Goal: Task Accomplishment & Management: Manage account settings

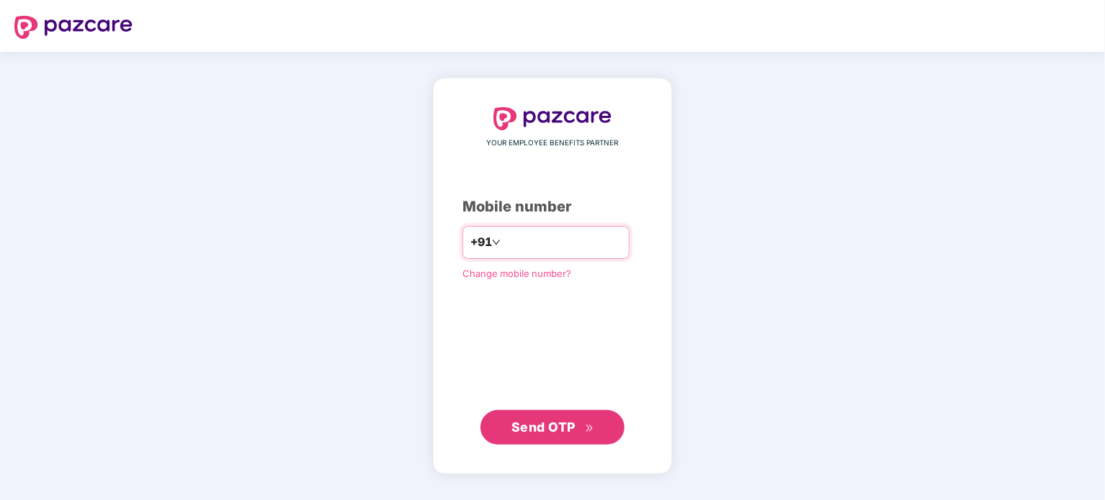
click at [528, 247] on input "number" at bounding box center [562, 242] width 118 height 23
type input "**********"
click at [543, 429] on span "Send OTP" at bounding box center [543, 427] width 64 height 15
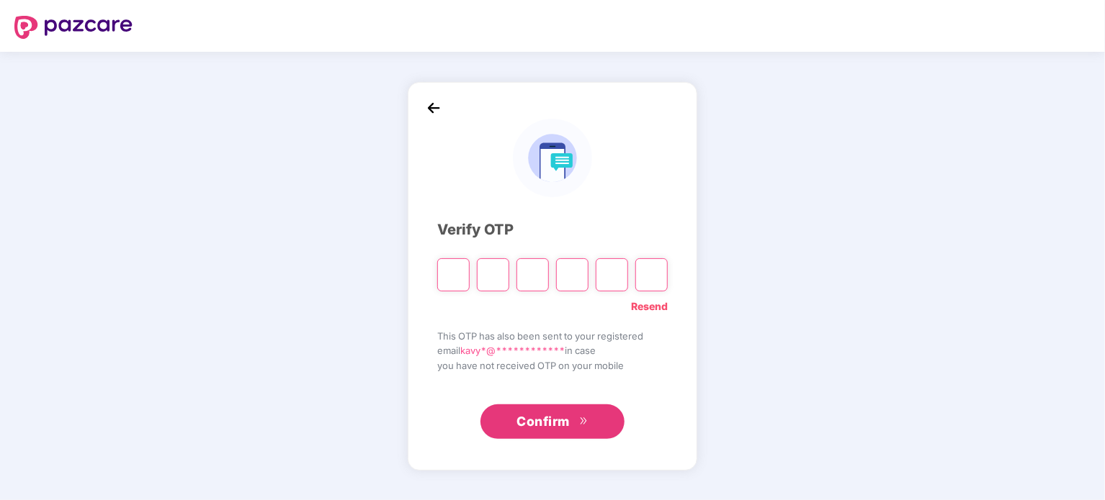
type input "*"
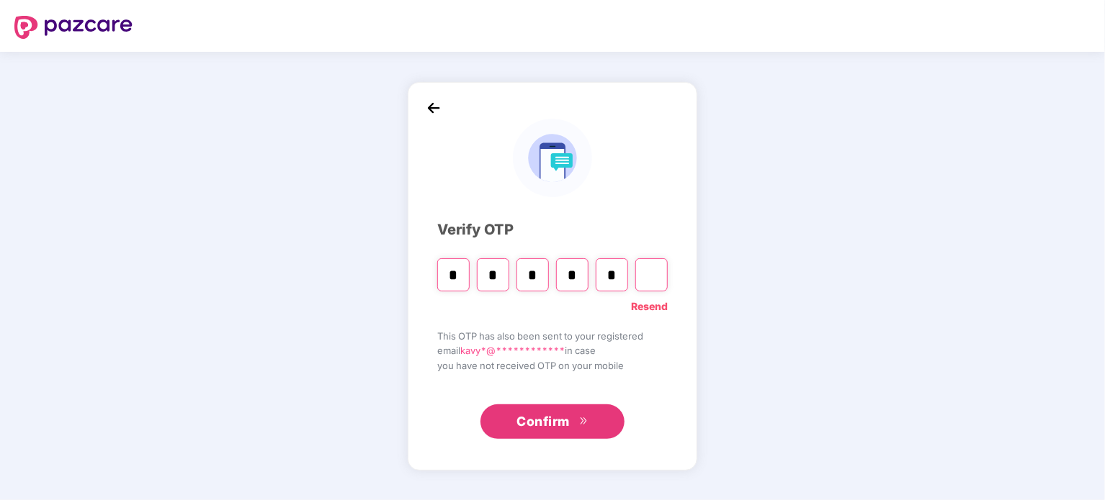
type input "*"
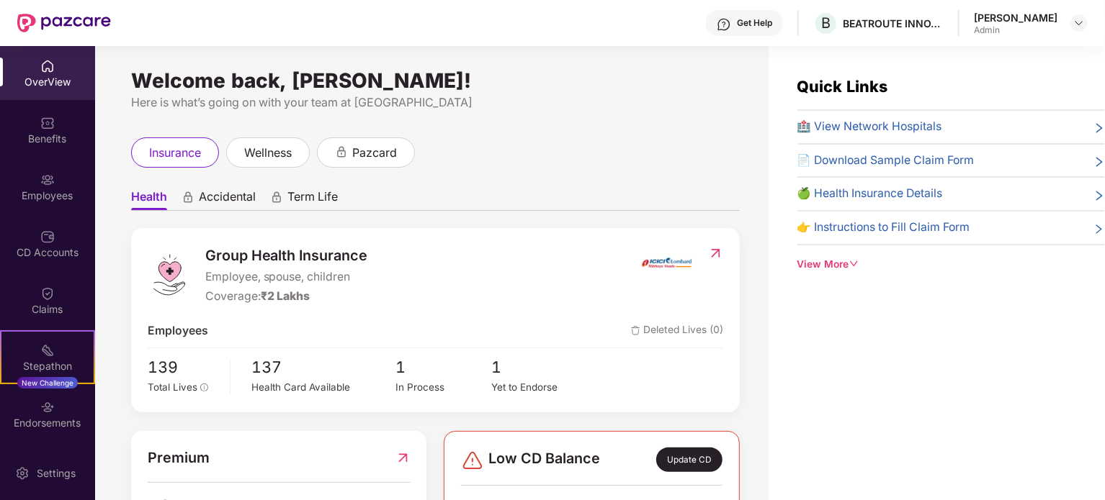
click at [706, 95] on div "Here is what’s going on with your team at [GEOGRAPHIC_DATA]" at bounding box center [435, 103] width 608 height 18
click at [46, 181] on img at bounding box center [47, 180] width 14 height 14
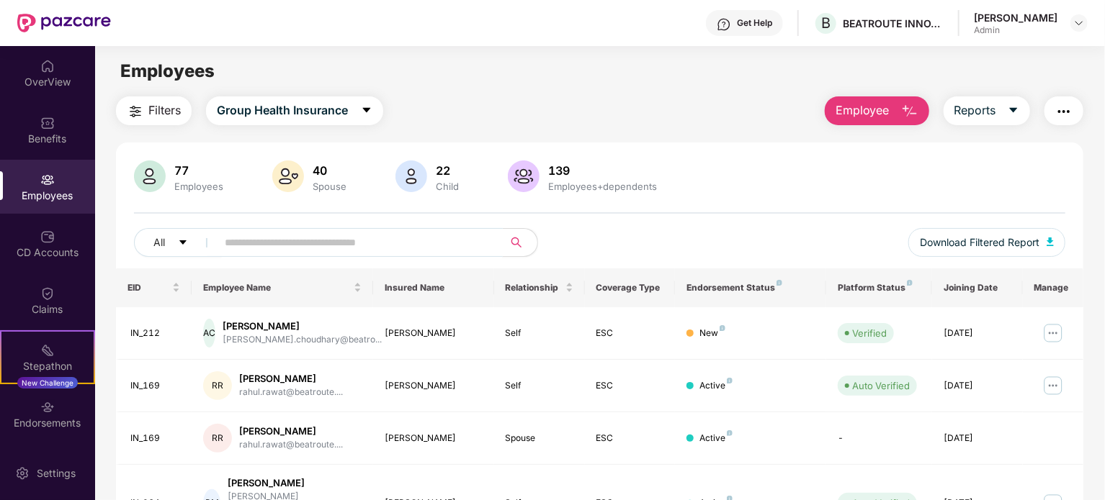
click at [332, 232] on input "text" at bounding box center [354, 243] width 259 height 22
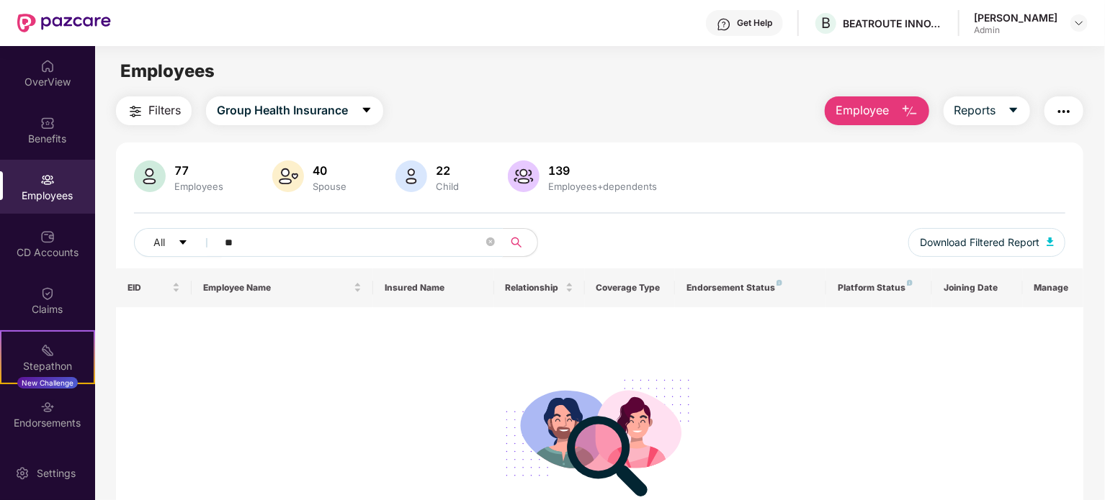
type input "*"
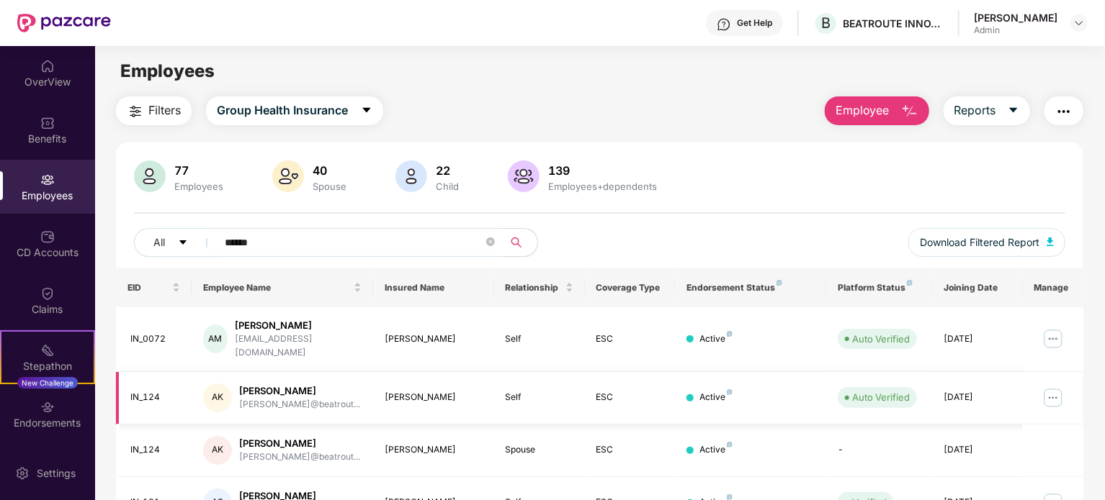
type input "******"
click at [1051, 387] on img at bounding box center [1052, 398] width 23 height 23
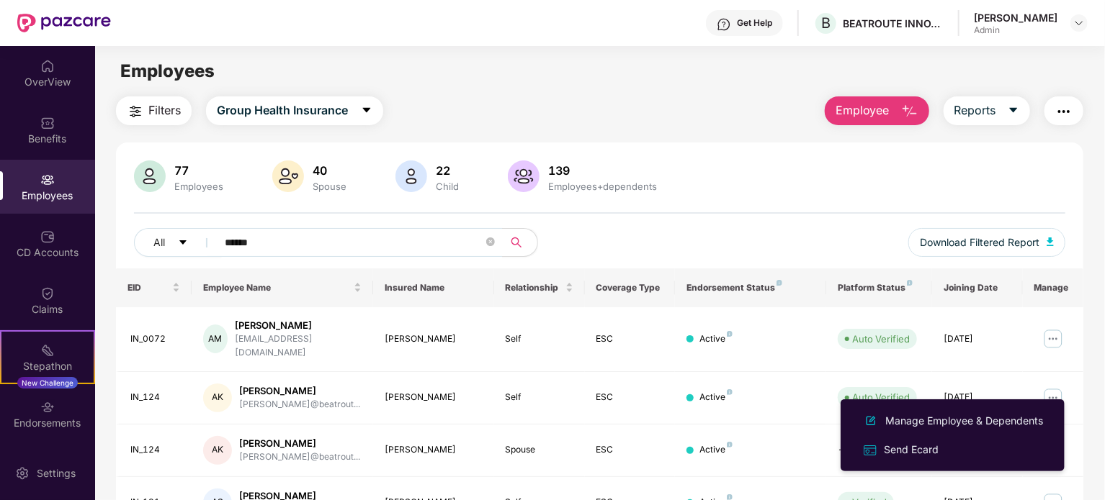
click at [1097, 199] on div "Filters Group Health Insurance Employee Reports 77 Employees 40 Spouse 22 Child…" at bounding box center [599, 338] width 1009 height 485
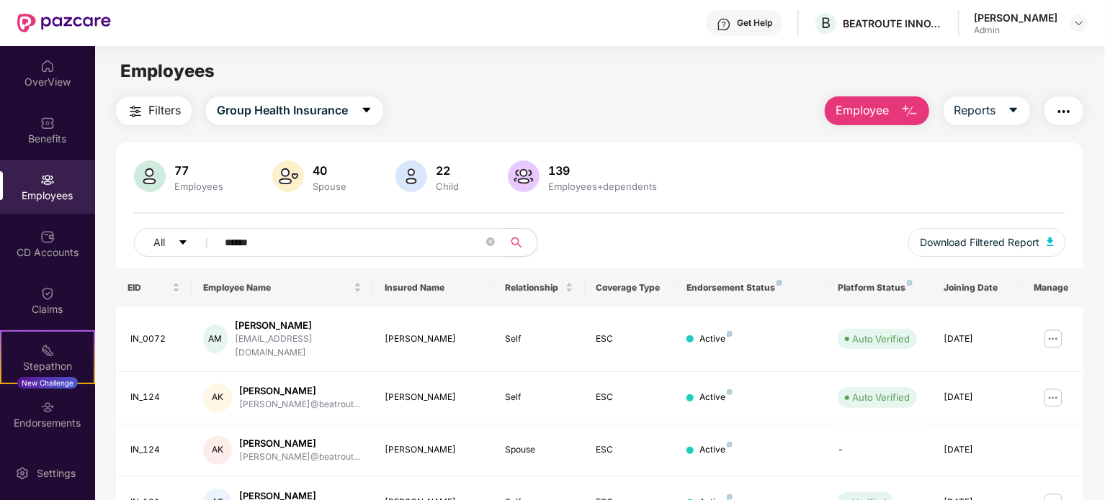
click at [884, 97] on button "Employee" at bounding box center [877, 110] width 104 height 29
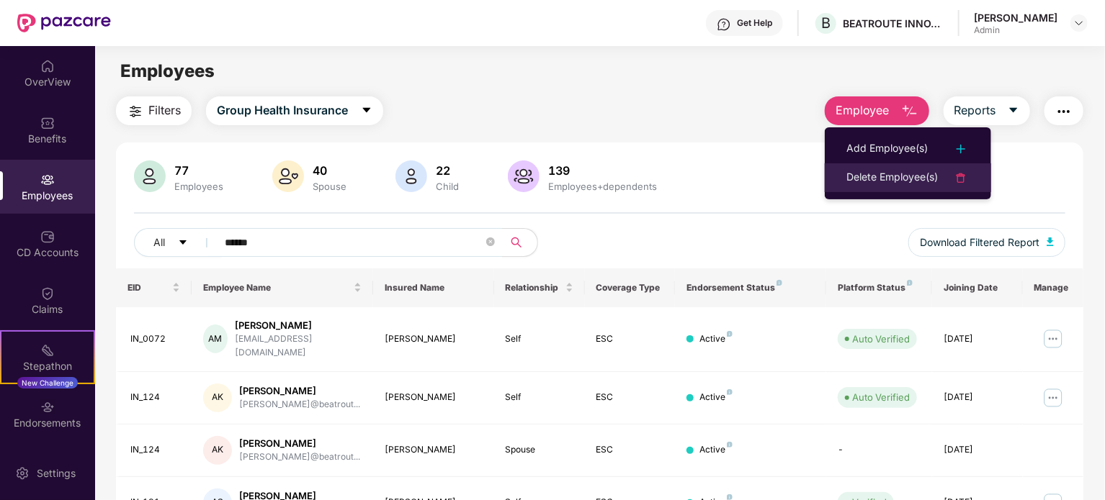
click at [887, 181] on div "Delete Employee(s)" at bounding box center [891, 177] width 91 height 17
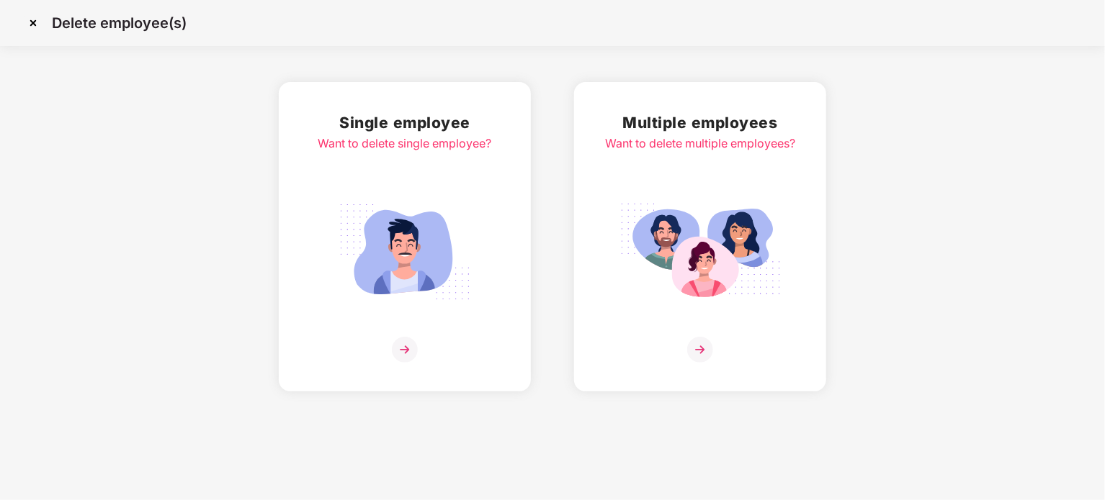
click at [405, 350] on img at bounding box center [405, 350] width 26 height 26
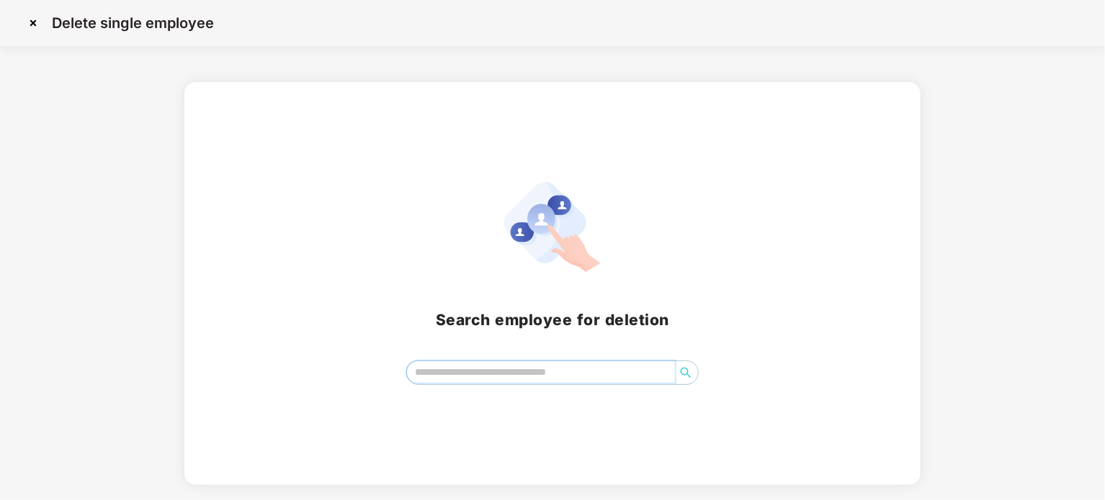
click at [485, 367] on input "search" at bounding box center [541, 372] width 268 height 22
click at [685, 372] on icon "search" at bounding box center [686, 373] width 12 height 12
type input "*"
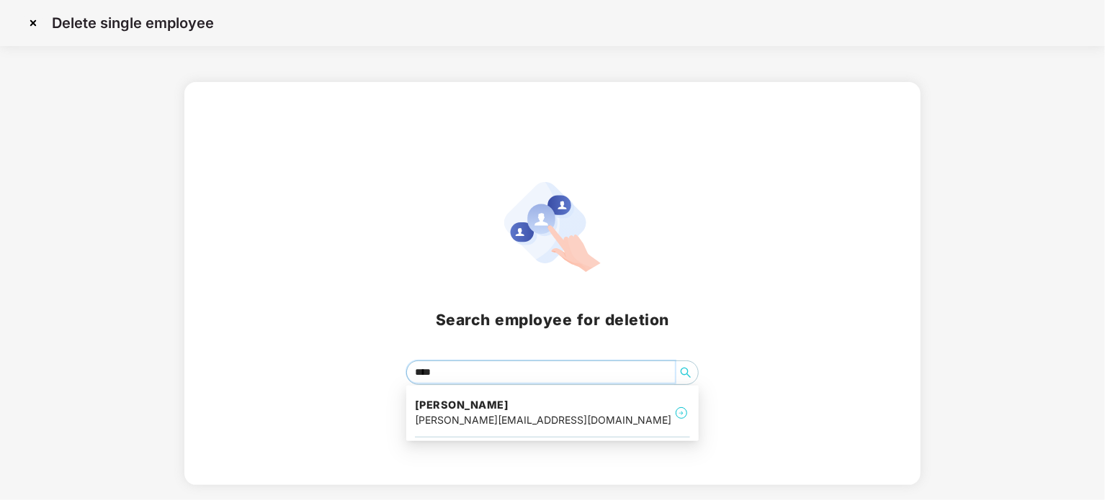
type input "*****"
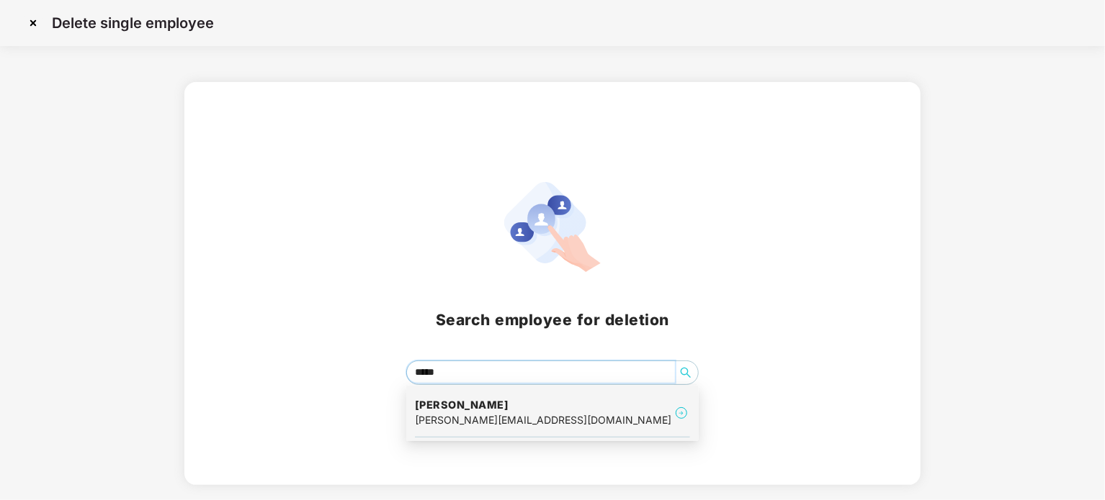
click at [429, 408] on h4 "[PERSON_NAME]" at bounding box center [543, 405] width 256 height 14
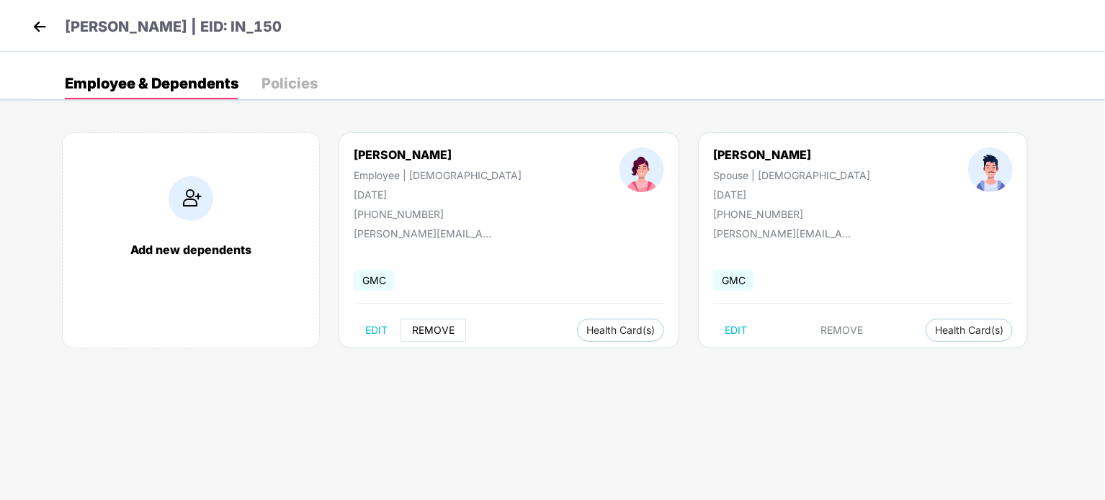
click at [421, 333] on span "REMOVE" at bounding box center [433, 331] width 42 height 12
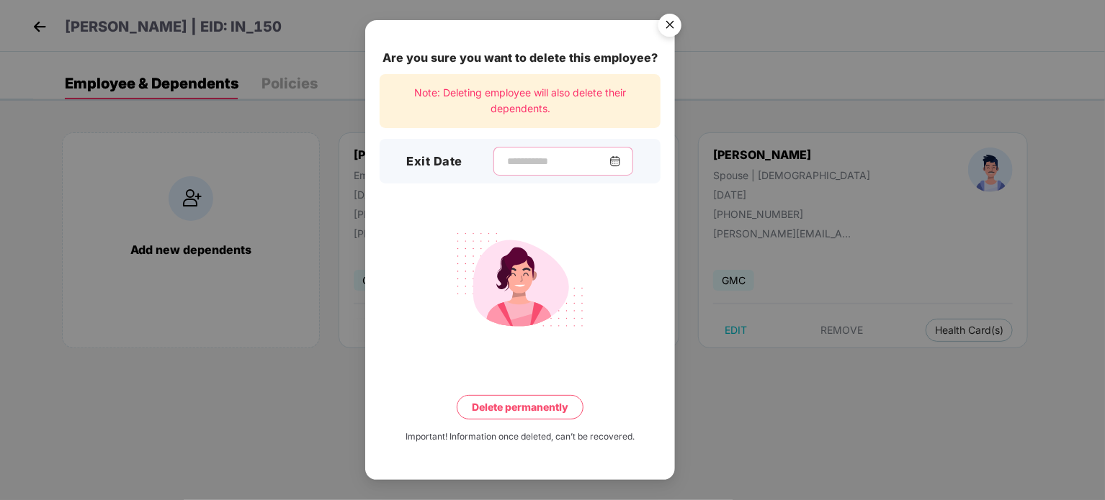
click at [533, 158] on input at bounding box center [558, 161] width 104 height 15
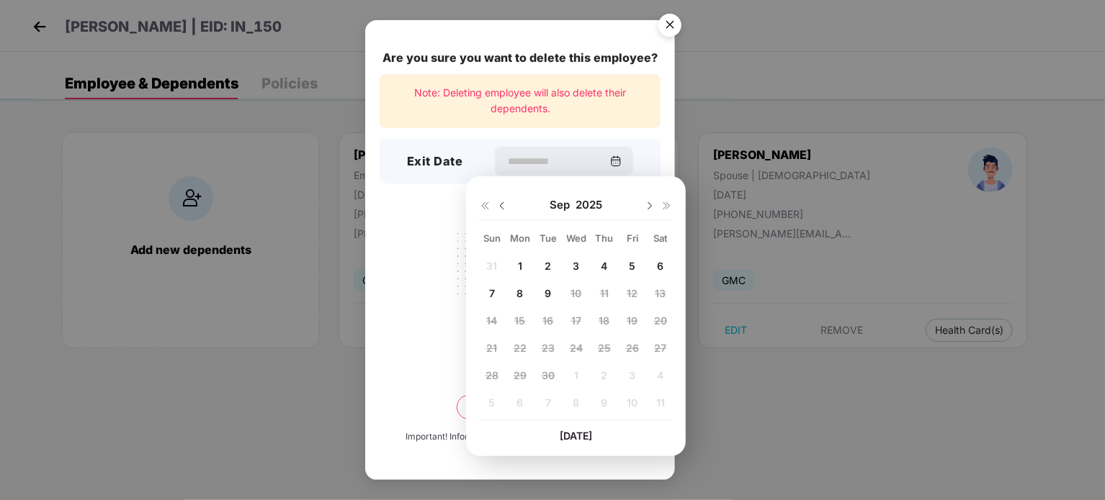
click at [500, 207] on img at bounding box center [502, 206] width 12 height 12
click at [517, 327] on div "11" at bounding box center [520, 321] width 22 height 22
type input "**********"
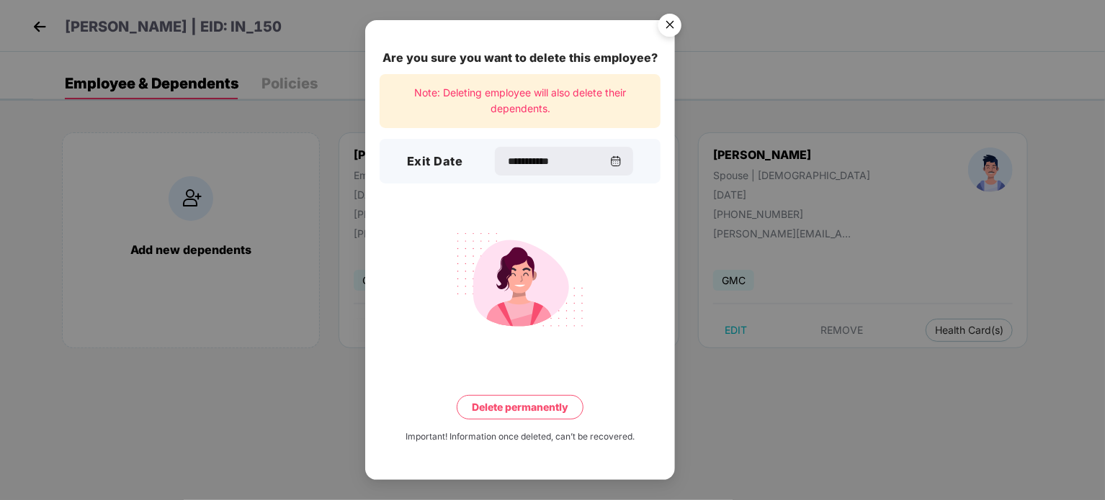
click at [517, 400] on button "Delete permanently" at bounding box center [520, 407] width 127 height 24
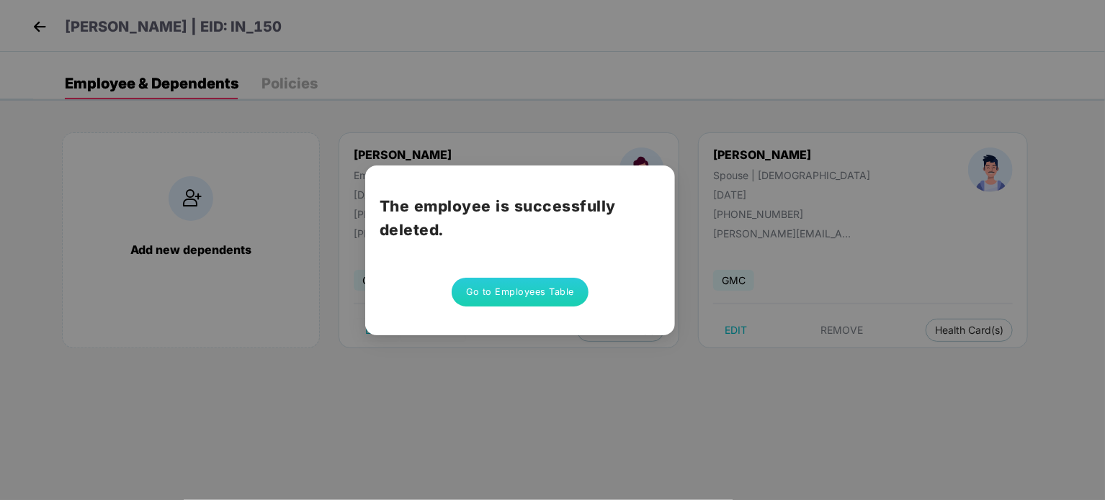
click at [678, 349] on div "The employee is successfully deleted. Go to Employees Table" at bounding box center [552, 250] width 1105 height 500
click at [560, 293] on button "Go to Employees Table" at bounding box center [519, 292] width 137 height 29
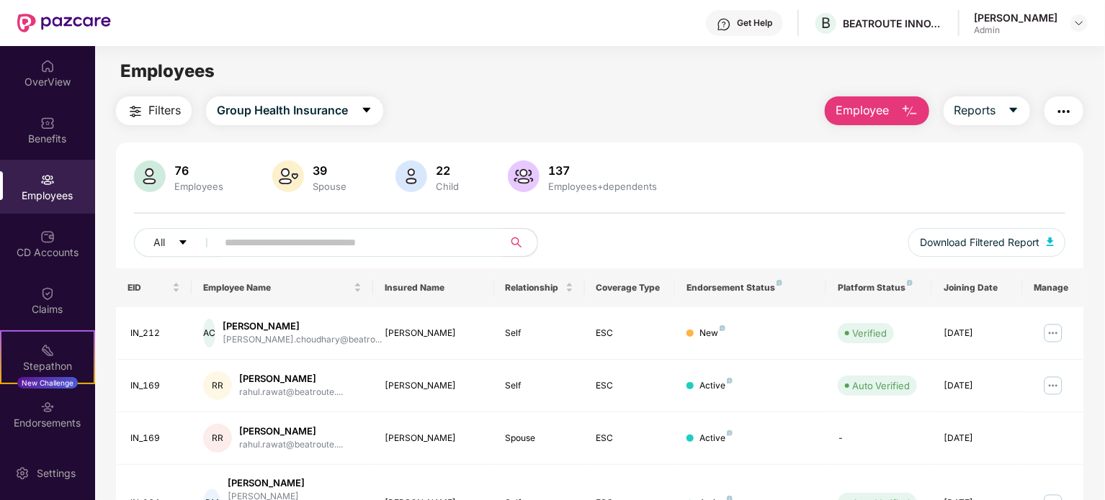
click at [447, 243] on input "text" at bounding box center [354, 243] width 259 height 22
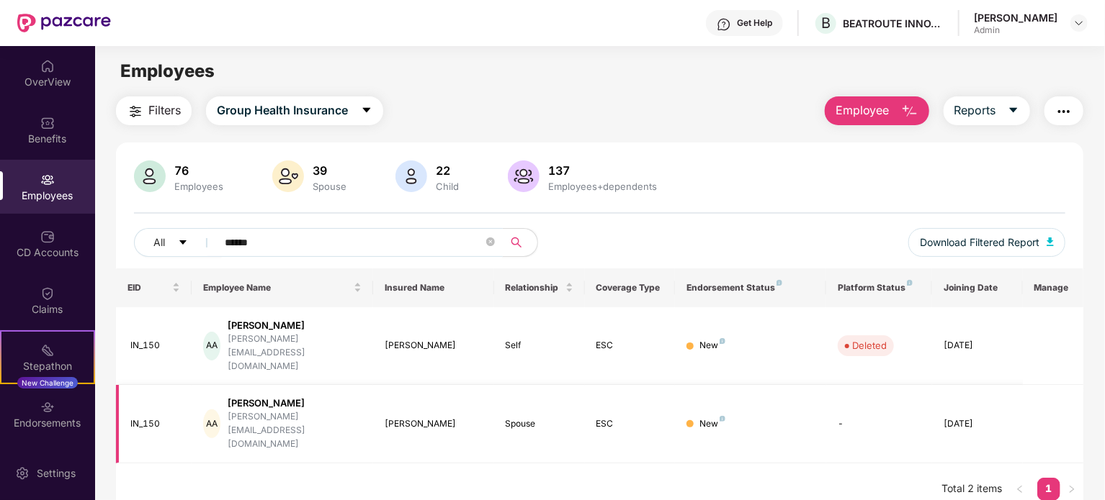
type input "******"
click at [292, 397] on div "[PERSON_NAME]" at bounding box center [295, 404] width 134 height 14
click at [875, 123] on button "Employee" at bounding box center [877, 110] width 104 height 29
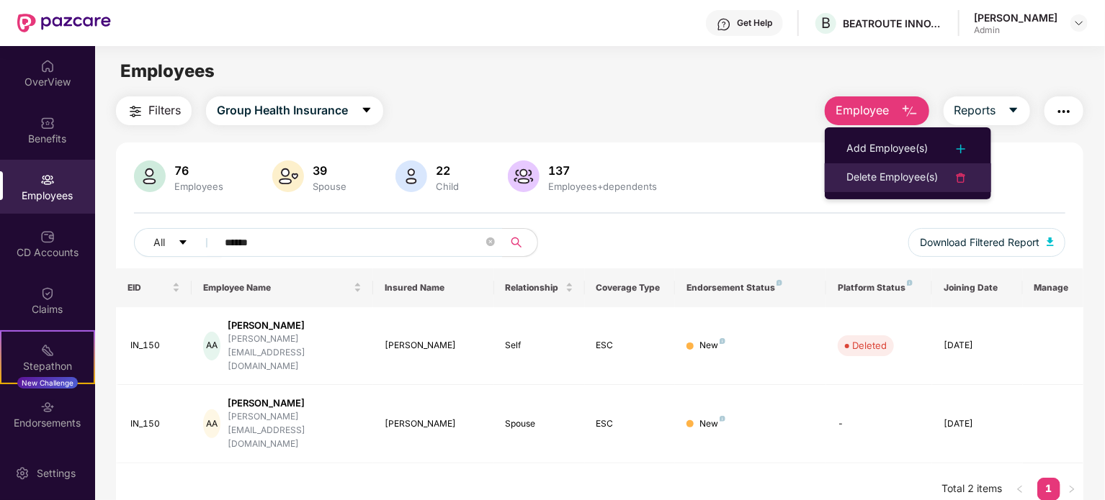
click at [892, 174] on div "Delete Employee(s)" at bounding box center [891, 177] width 91 height 17
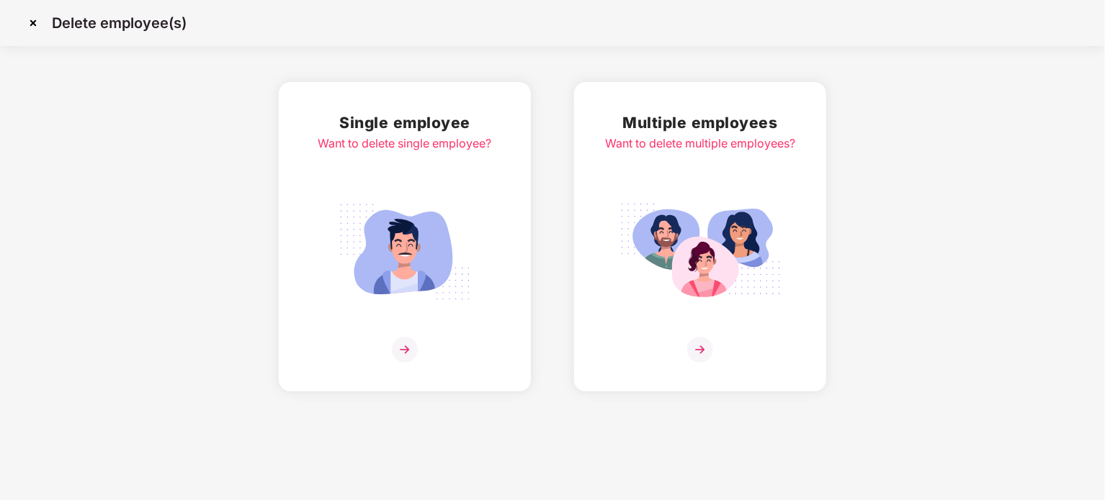
click at [706, 342] on img at bounding box center [700, 350] width 26 height 26
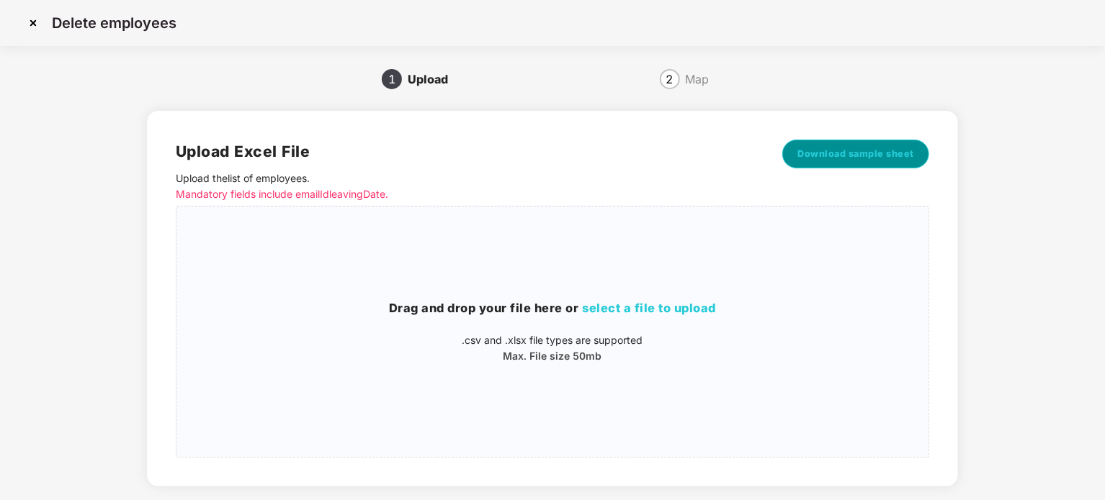
click at [861, 160] on span "Download sample sheet" at bounding box center [855, 154] width 117 height 14
click at [37, 22] on img at bounding box center [33, 23] width 23 height 23
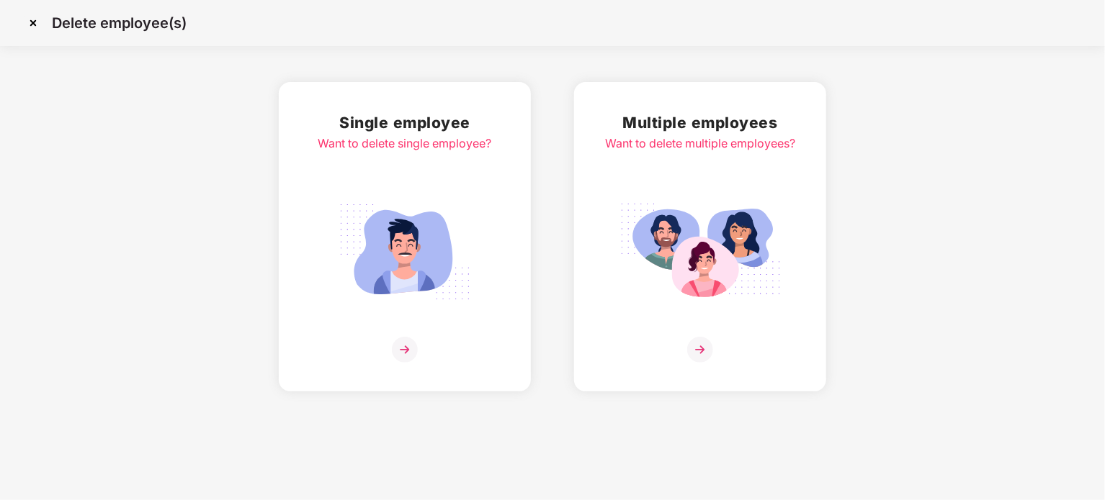
click at [405, 349] on img at bounding box center [405, 350] width 26 height 26
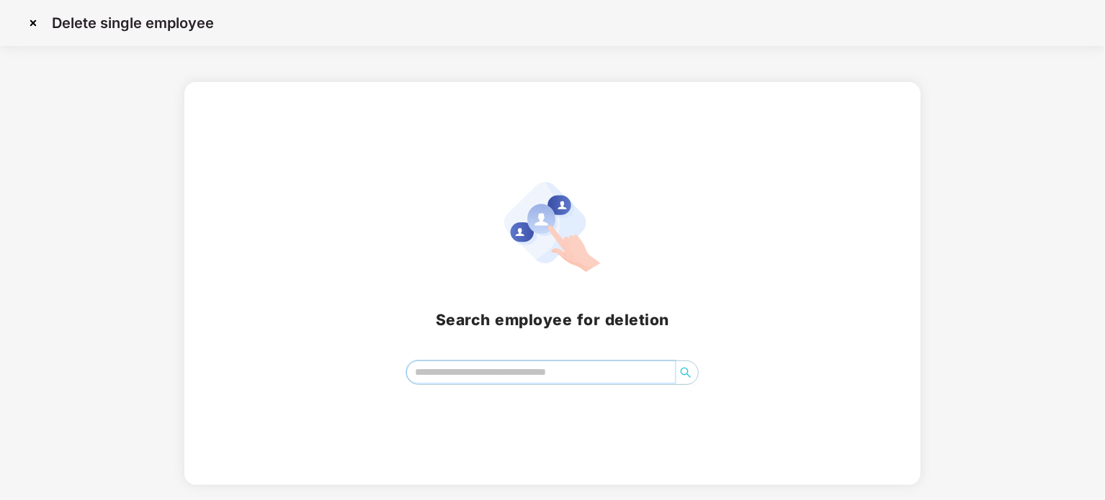
click at [529, 378] on input "search" at bounding box center [541, 372] width 268 height 22
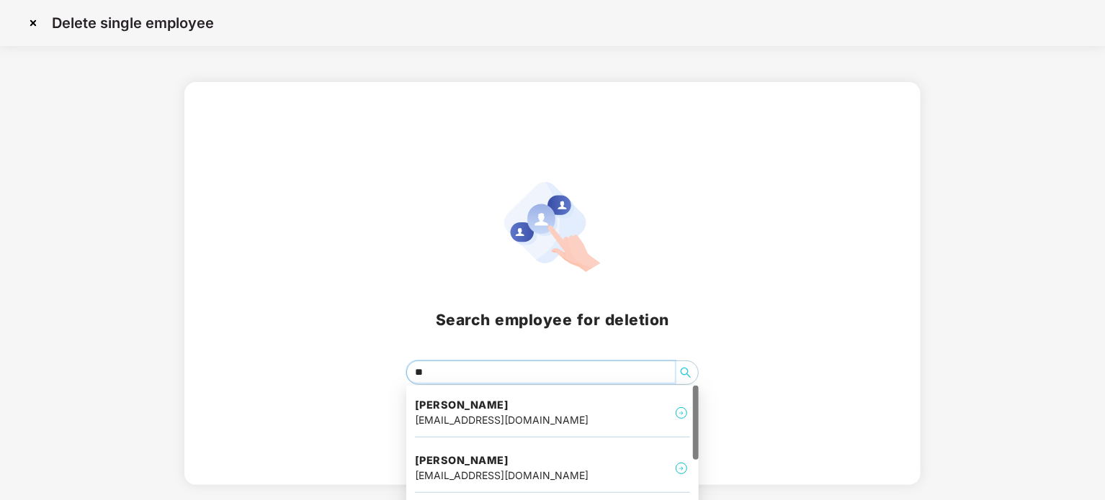
type input "*"
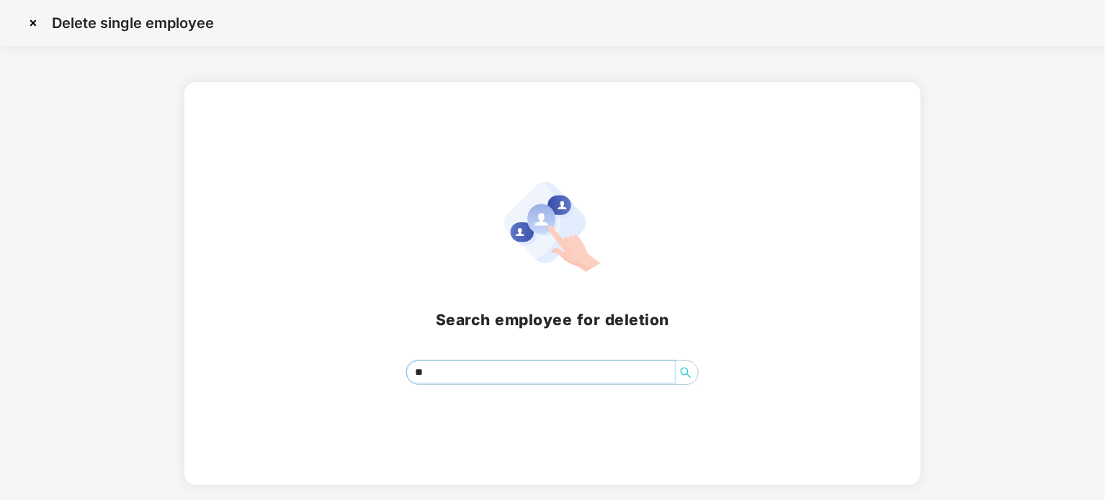
type input "*"
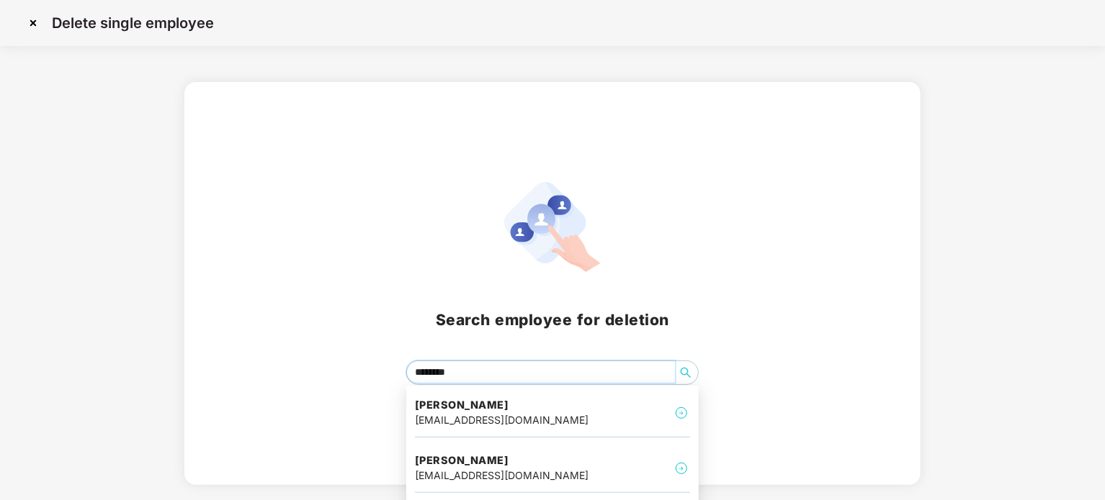
type input "*********"
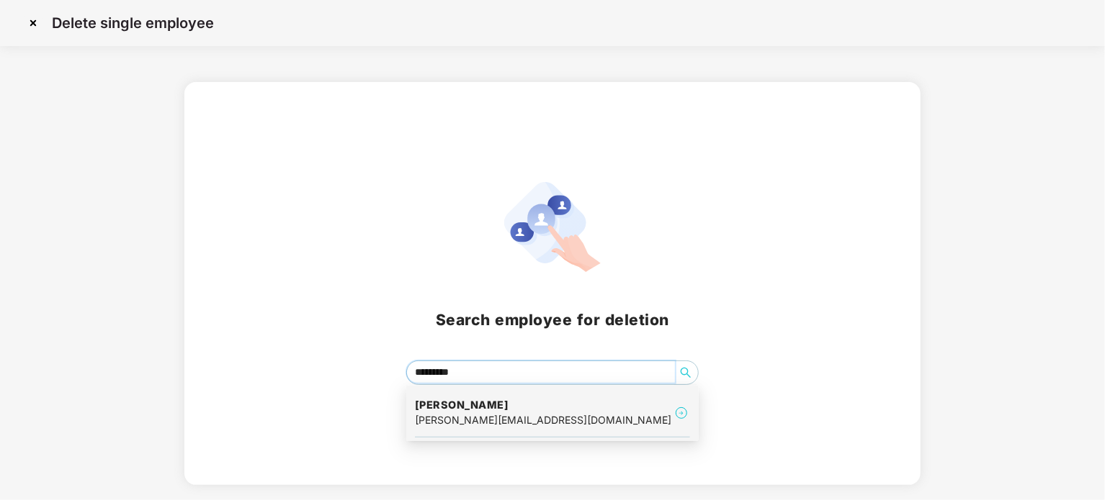
click at [677, 411] on img at bounding box center [681, 413] width 17 height 17
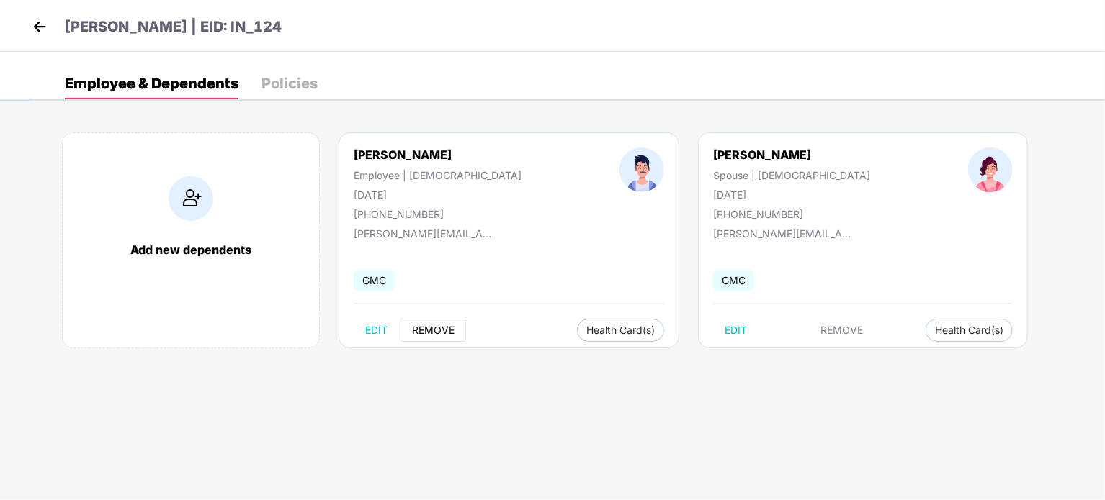
click at [431, 325] on span "REMOVE" at bounding box center [433, 331] width 42 height 12
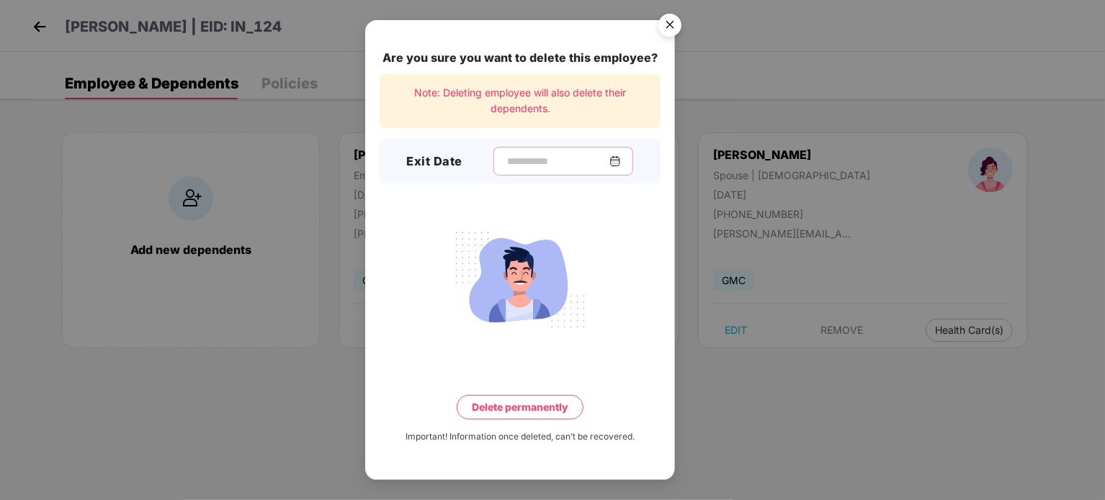
click at [567, 161] on input at bounding box center [558, 161] width 104 height 15
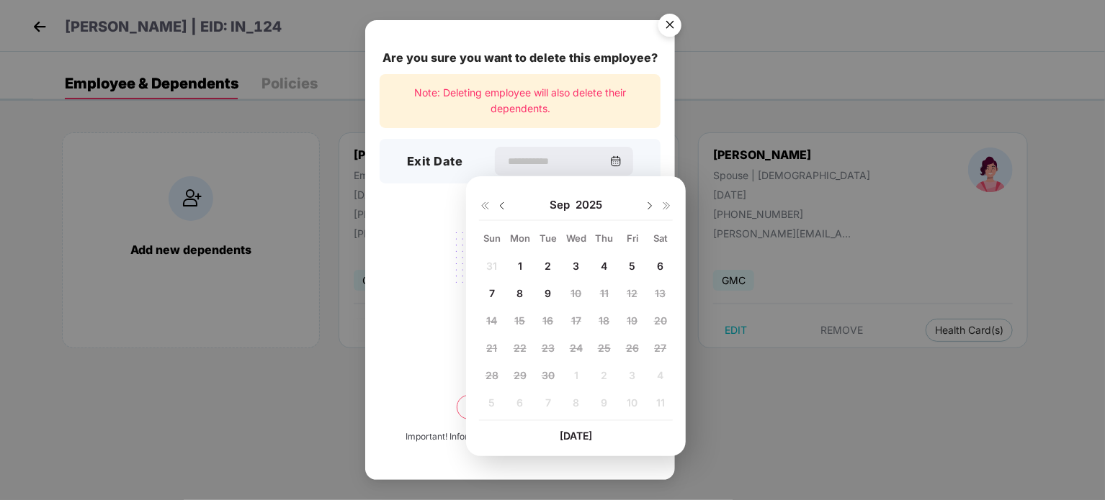
click at [500, 204] on img at bounding box center [502, 206] width 12 height 12
click at [516, 322] on span "11" at bounding box center [520, 321] width 9 height 12
type input "**********"
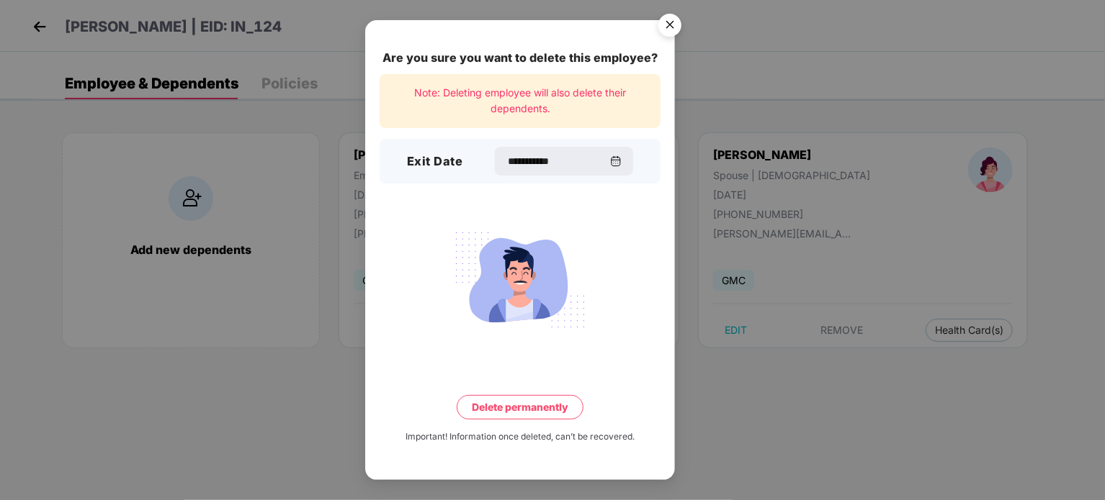
click at [536, 408] on button "Delete permanently" at bounding box center [520, 407] width 127 height 24
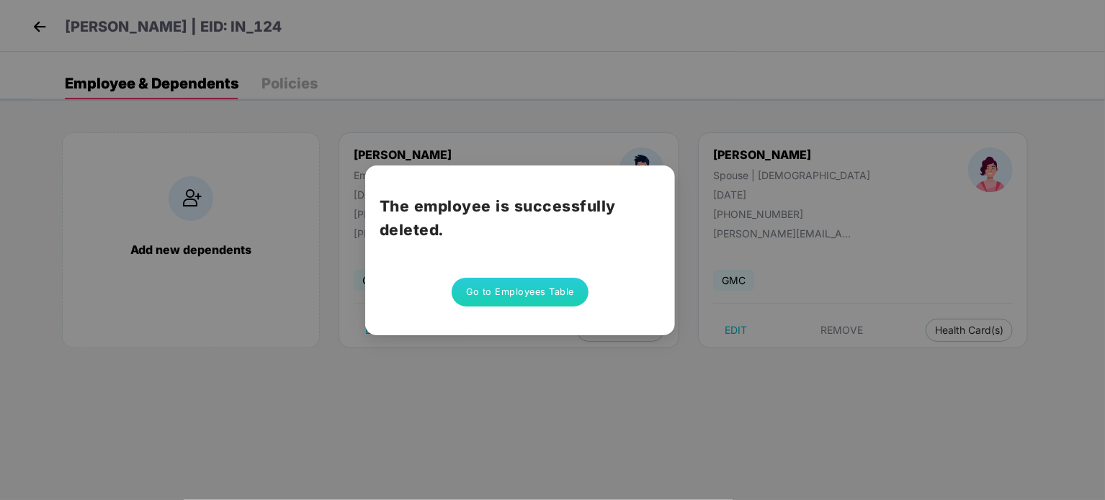
click at [546, 288] on button "Go to Employees Table" at bounding box center [519, 292] width 137 height 29
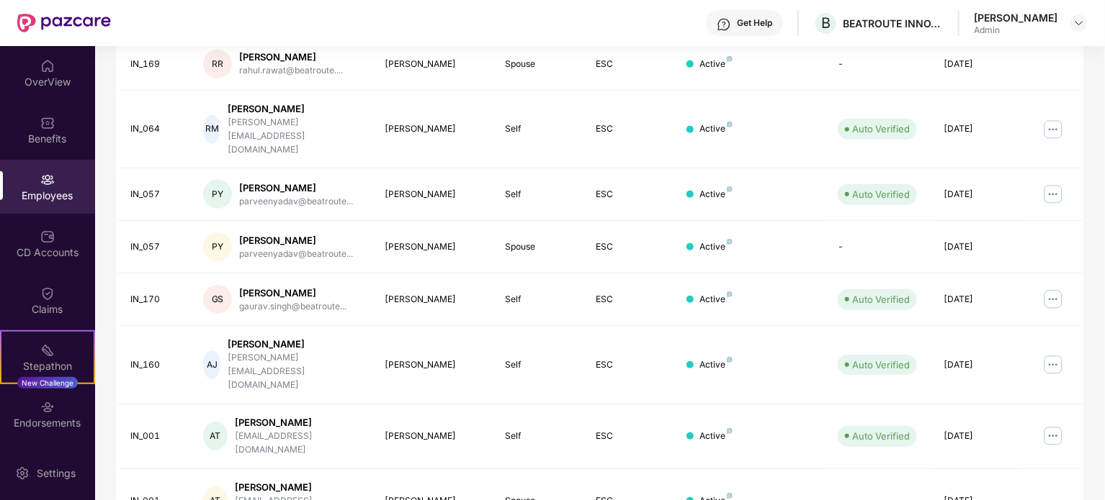
scroll to position [382, 0]
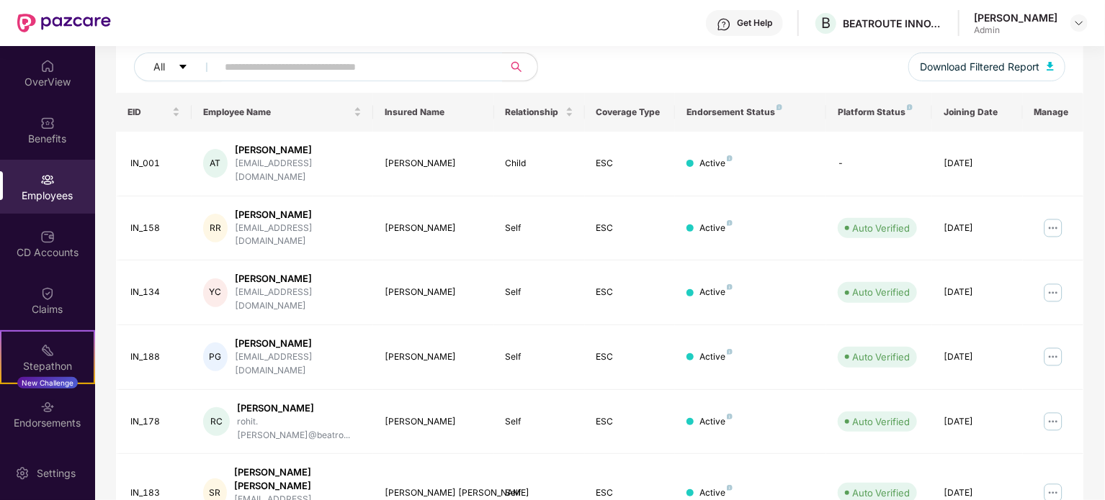
scroll to position [94, 0]
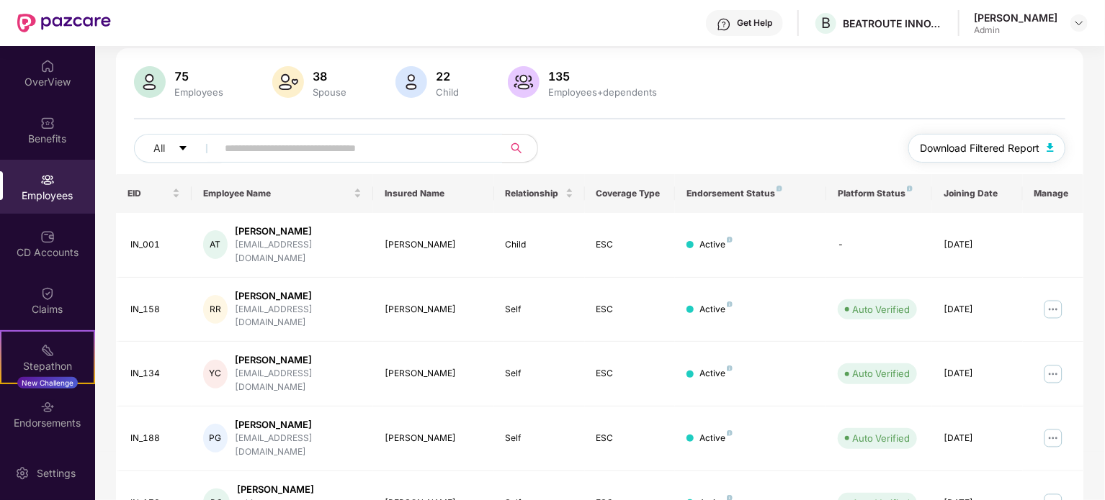
click at [1053, 143] on img "button" at bounding box center [1049, 147] width 7 height 9
click at [45, 189] on div "Employees" at bounding box center [47, 196] width 95 height 14
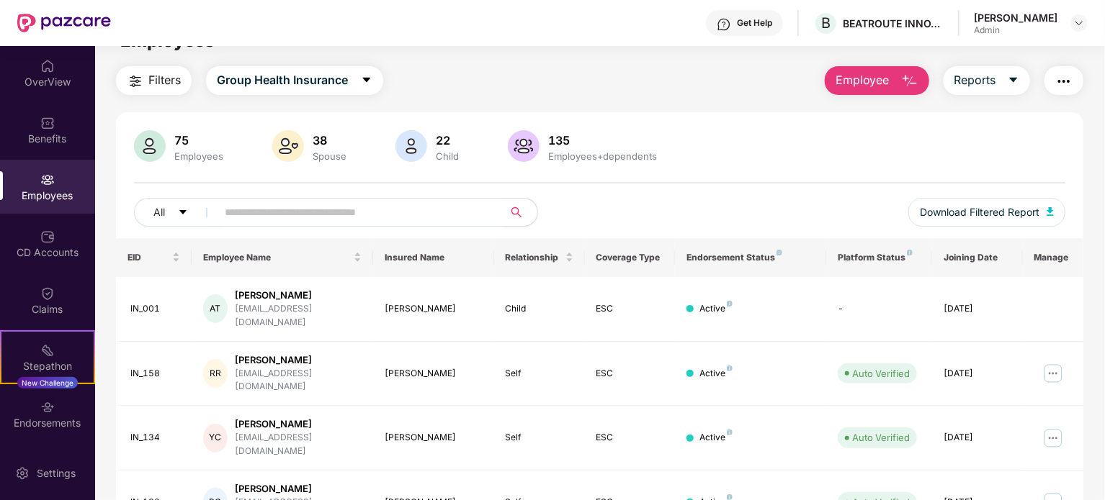
scroll to position [0, 0]
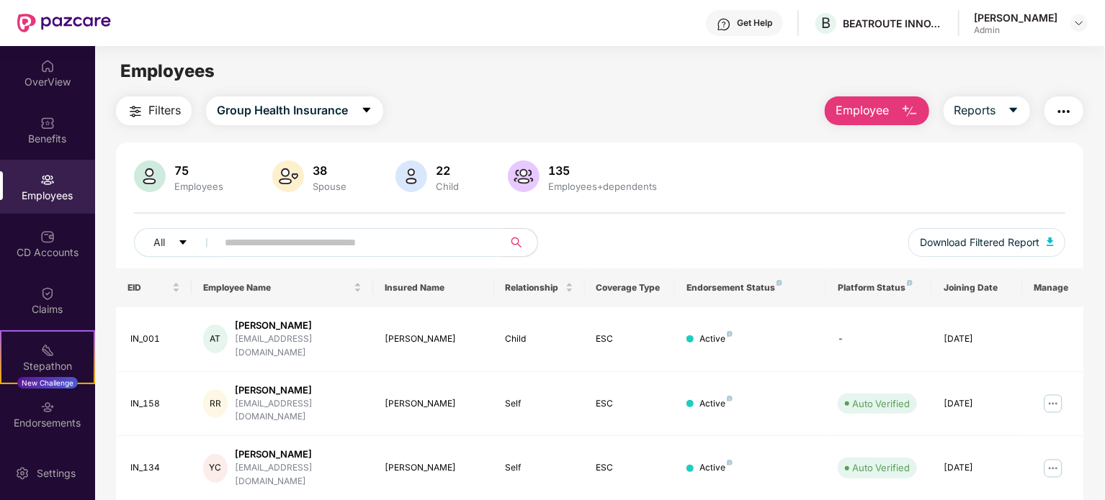
click at [888, 118] on span "Employee" at bounding box center [862, 111] width 54 height 18
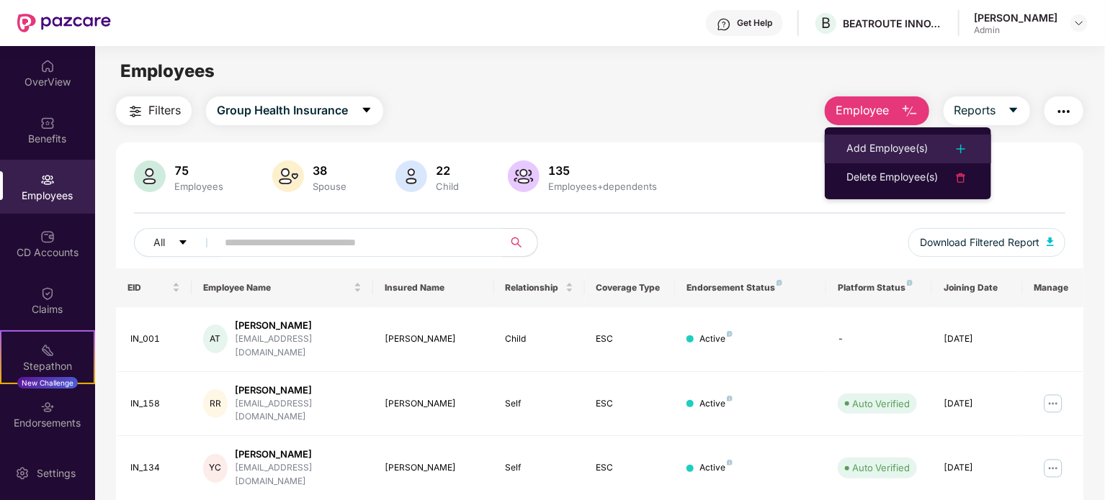
click at [893, 140] on div "Add Employee(s)" at bounding box center [886, 148] width 81 height 17
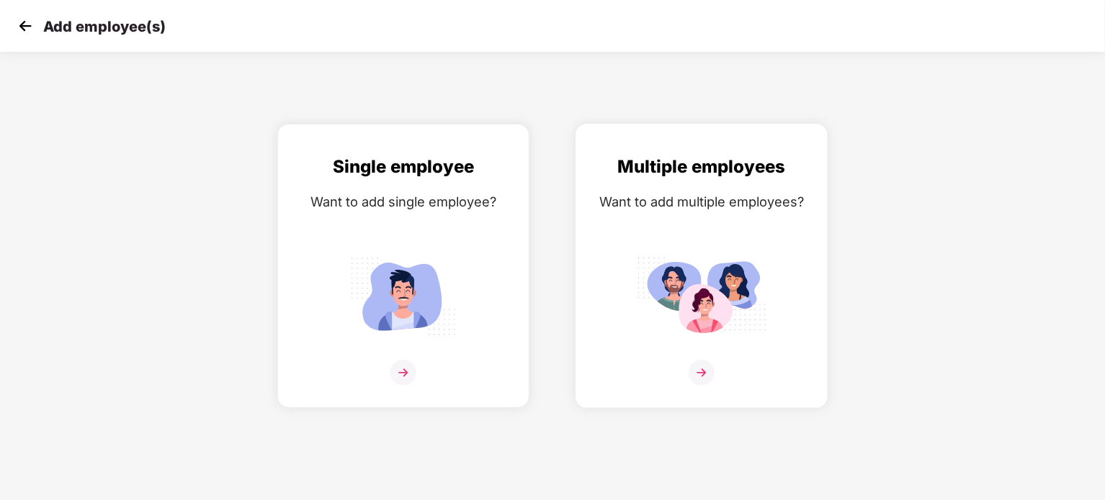
click at [700, 362] on img at bounding box center [701, 373] width 26 height 26
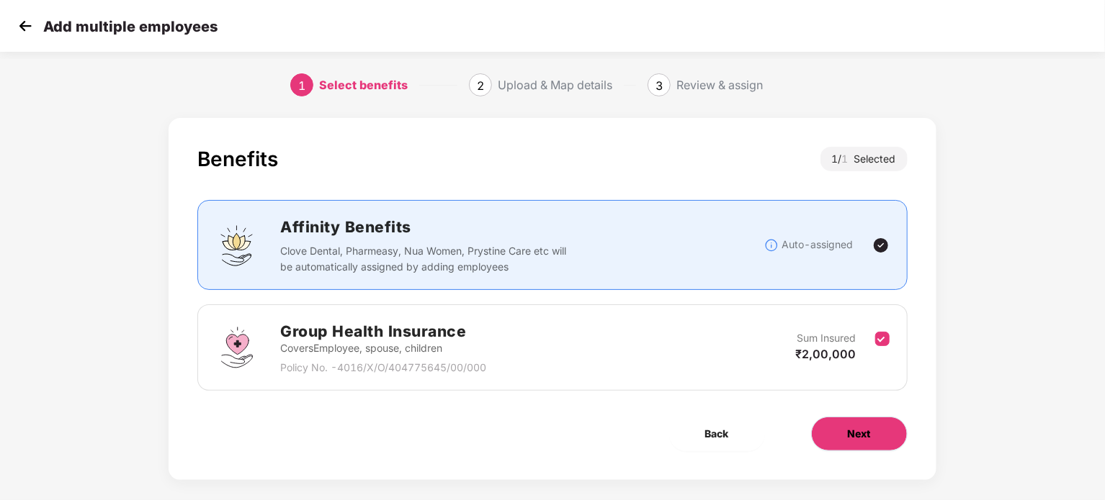
click at [855, 422] on button "Next" at bounding box center [859, 434] width 96 height 35
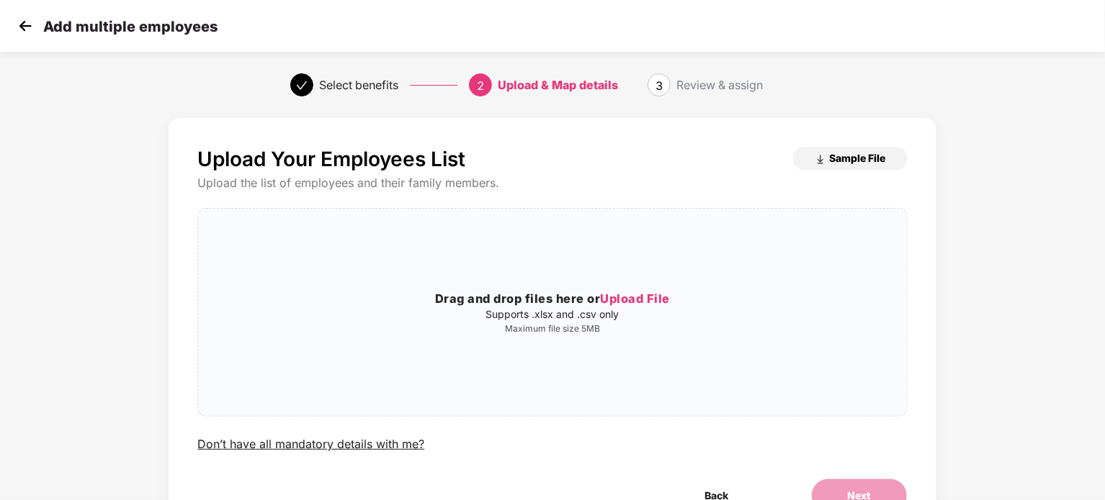
click at [848, 155] on span "Sample File" at bounding box center [858, 158] width 56 height 14
click at [976, 417] on div "Upload Your Employees List Sample File Upload the list of employees and their f…" at bounding box center [552, 344] width 920 height 467
